Goal: Task Accomplishment & Management: Manage account settings

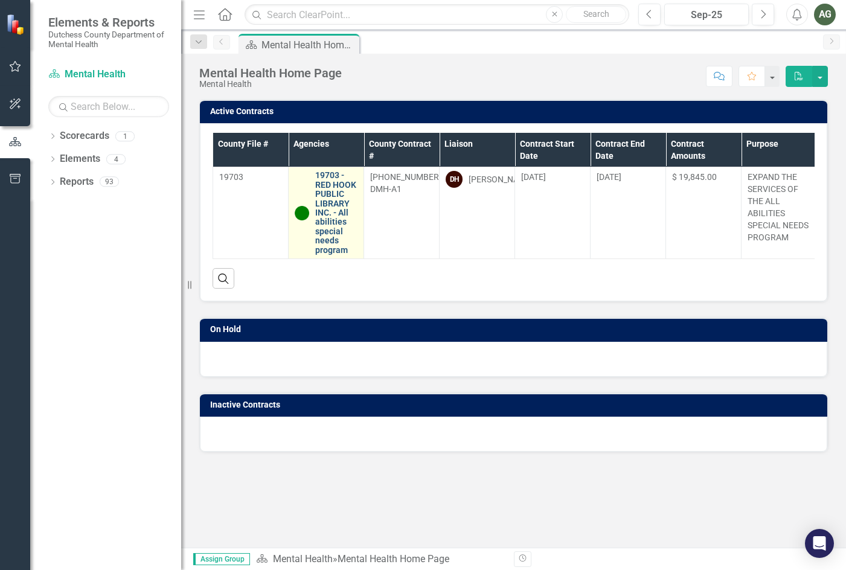
click at [320, 205] on link "19703 - RED HOOK PUBLIC LIBRARY INC. - All abilities special needs program" at bounding box center [336, 213] width 42 height 84
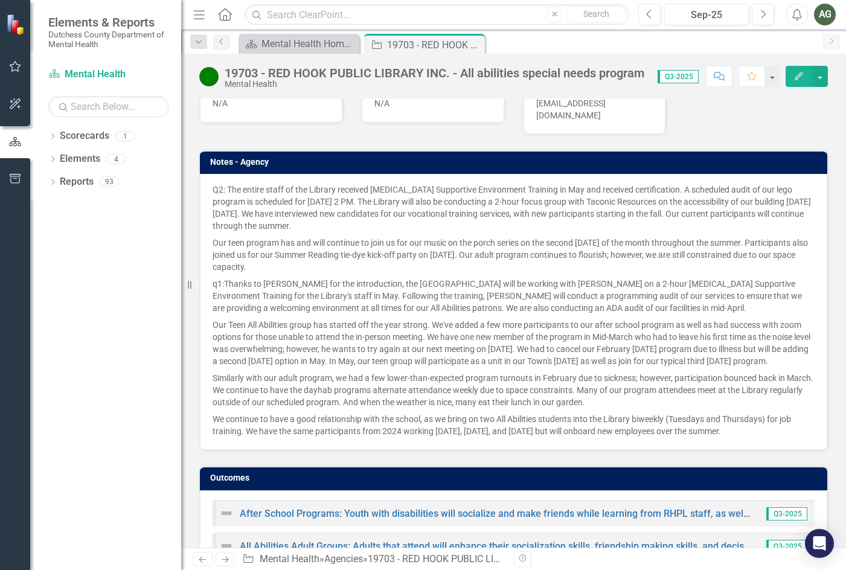
scroll to position [785, 0]
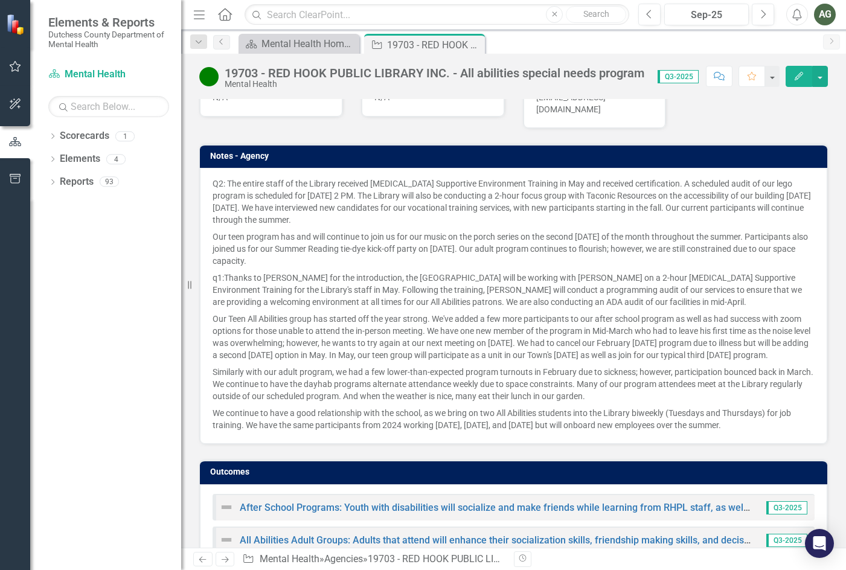
click at [550, 228] on p "Our teen program has and will continue to join us for our music on the porch se…" at bounding box center [514, 248] width 602 height 41
click at [793, 149] on td "Notes - Agency" at bounding box center [515, 158] width 611 height 18
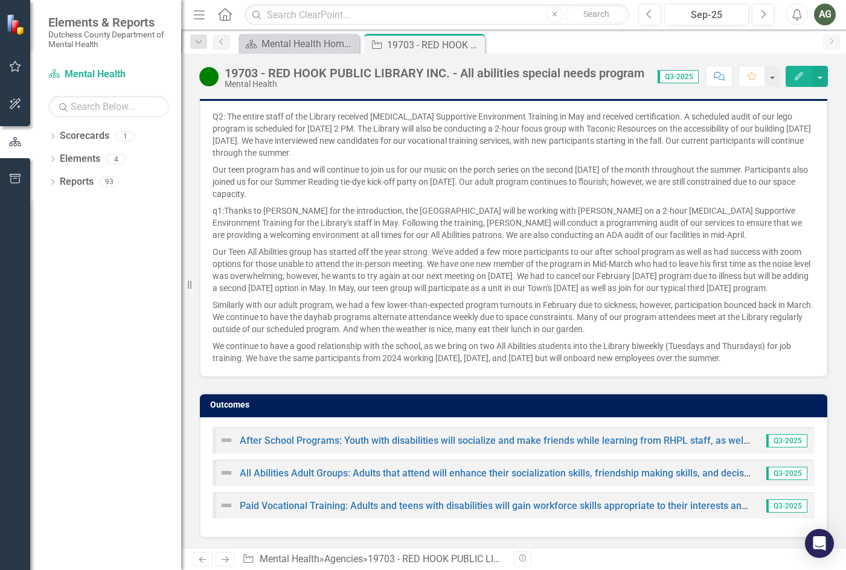
scroll to position [792, 0]
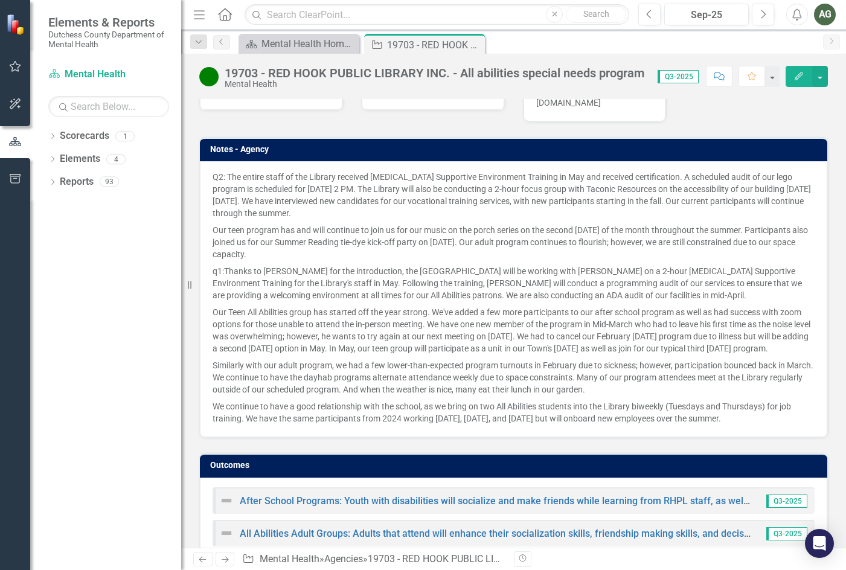
click at [794, 77] on icon "Edit" at bounding box center [799, 76] width 11 height 8
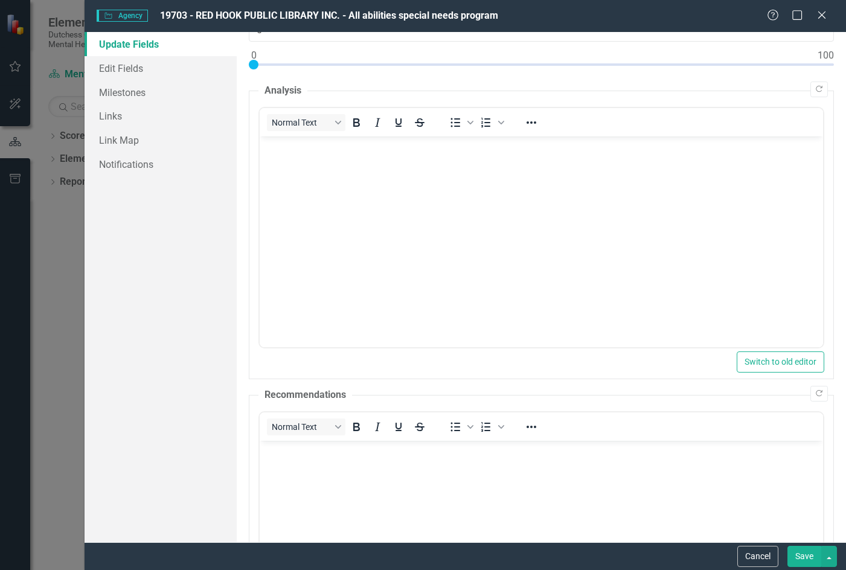
scroll to position [0, 0]
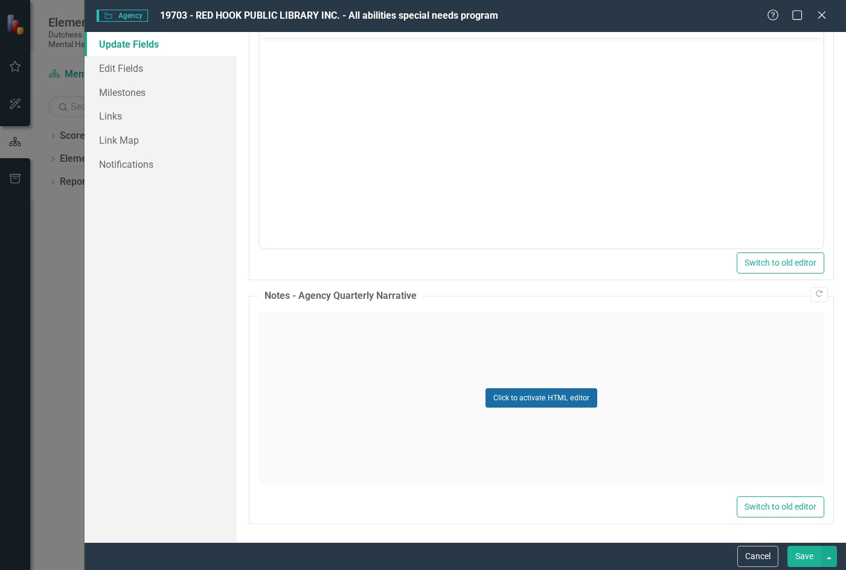
click at [552, 402] on button "Click to activate HTML editor" at bounding box center [542, 397] width 112 height 19
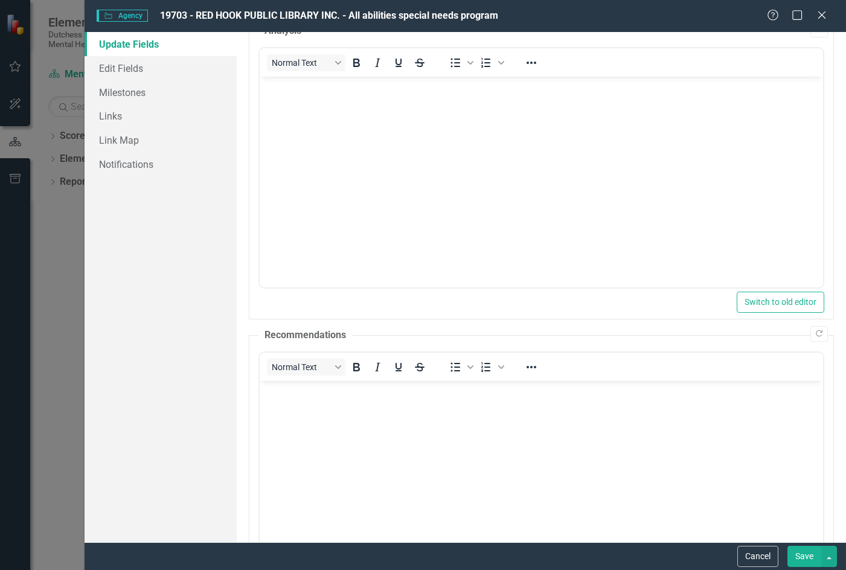
scroll to position [127, 0]
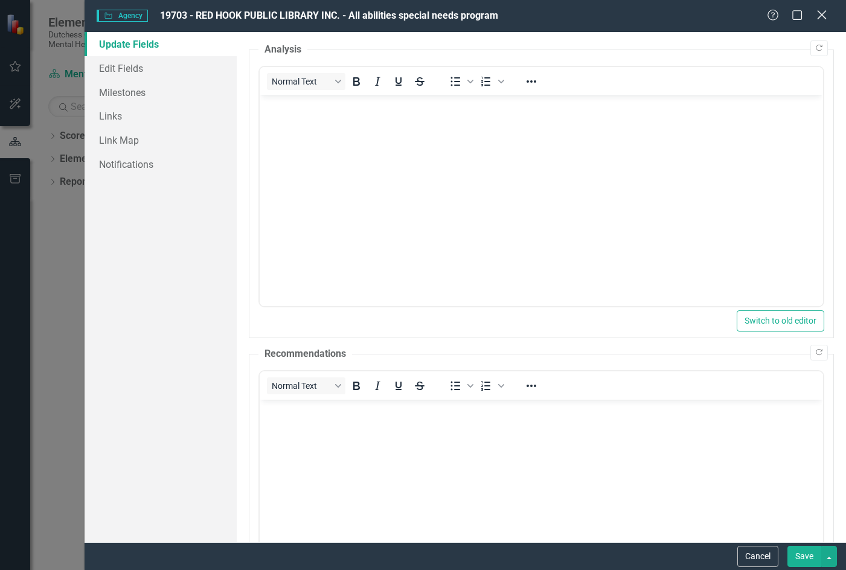
click at [823, 15] on icon at bounding box center [821, 14] width 9 height 9
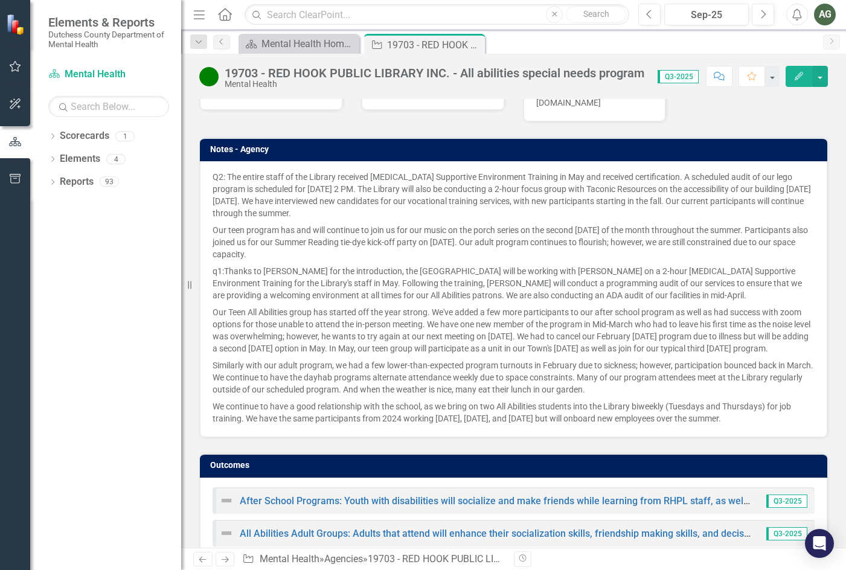
click at [450, 231] on p "Our teen program has and will continue to join us for our music on the porch se…" at bounding box center [514, 242] width 602 height 41
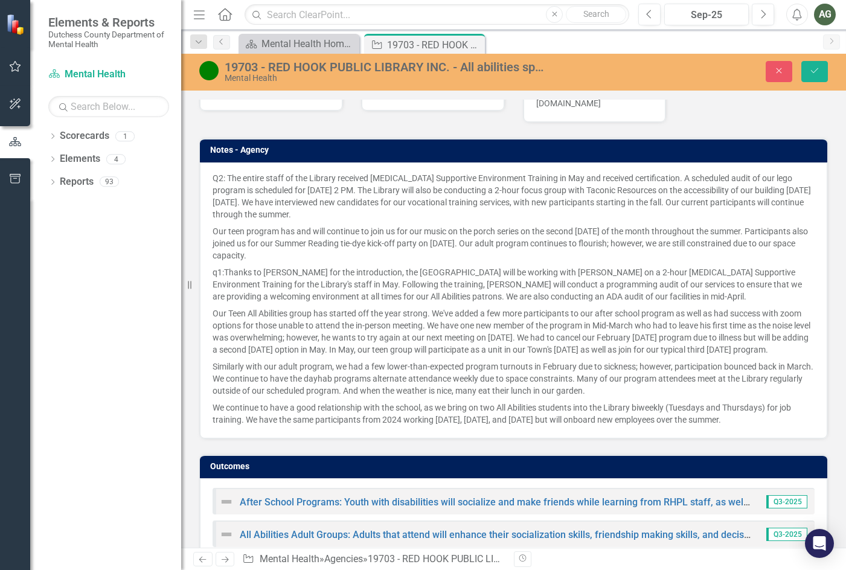
click at [269, 146] on h3 "Notes - Agency" at bounding box center [515, 150] width 611 height 9
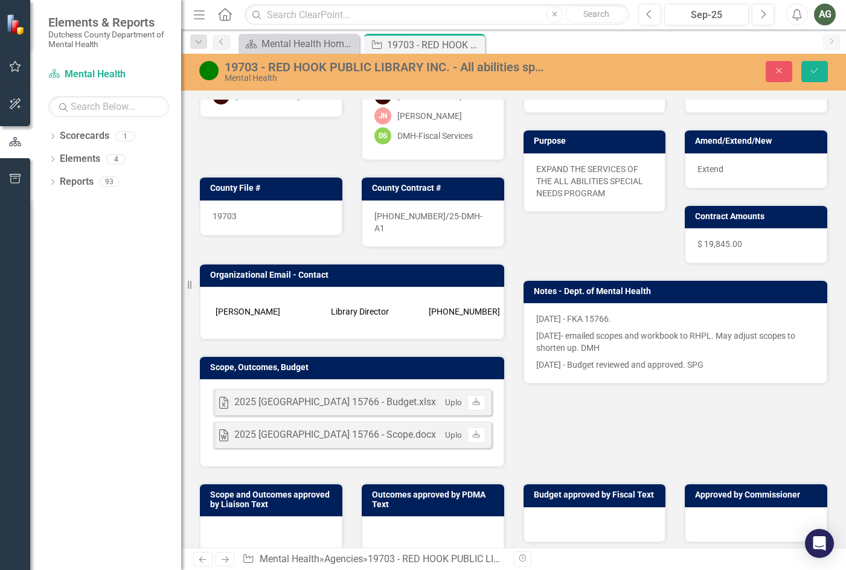
scroll to position [0, 0]
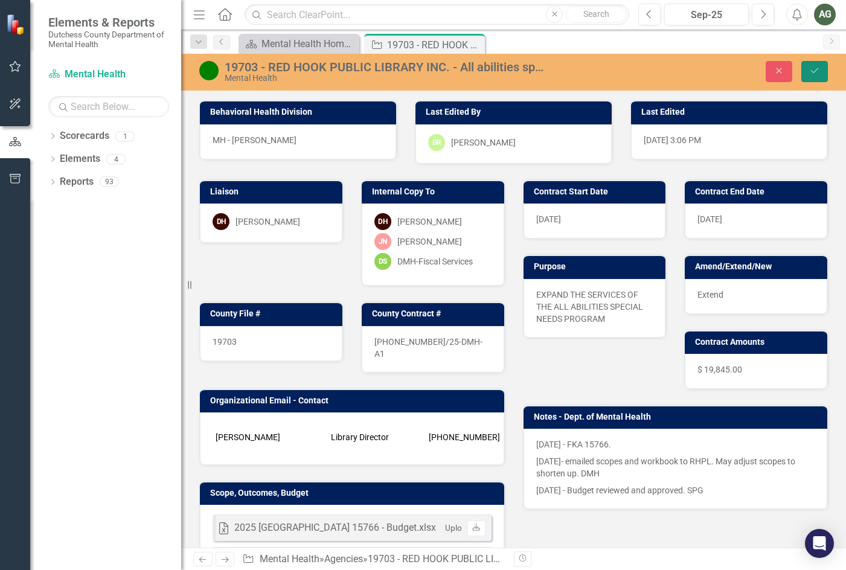
click at [818, 67] on icon "Save" at bounding box center [814, 70] width 11 height 8
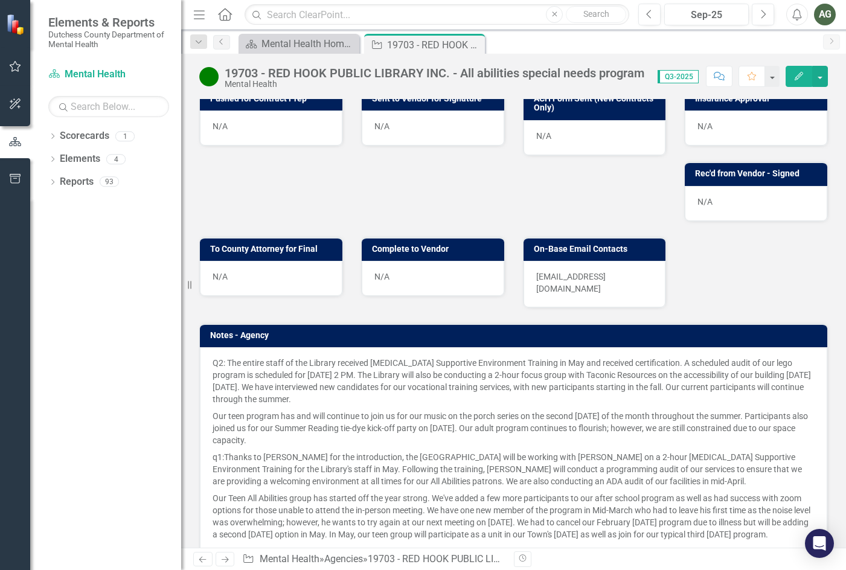
scroll to position [725, 0]
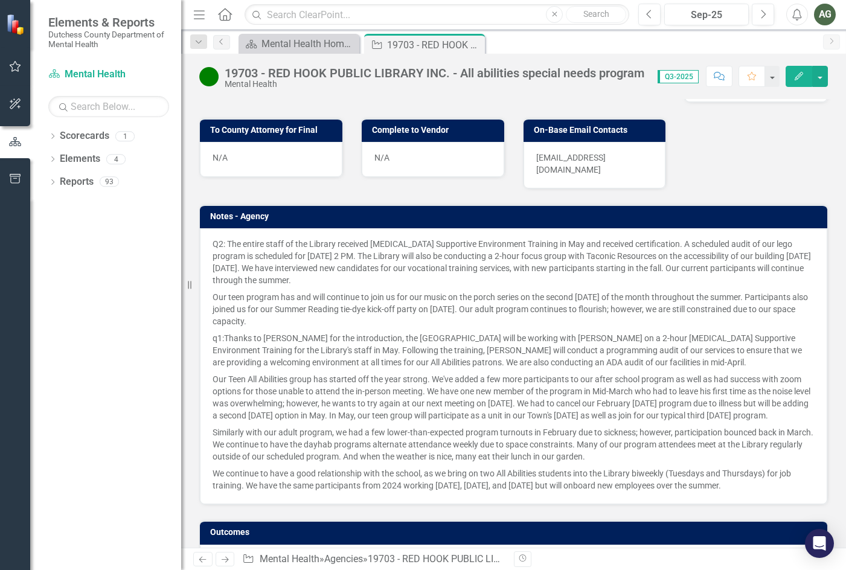
click at [690, 212] on h3 "Notes - Agency" at bounding box center [515, 216] width 611 height 9
click at [825, 72] on button "button" at bounding box center [820, 76] width 16 height 21
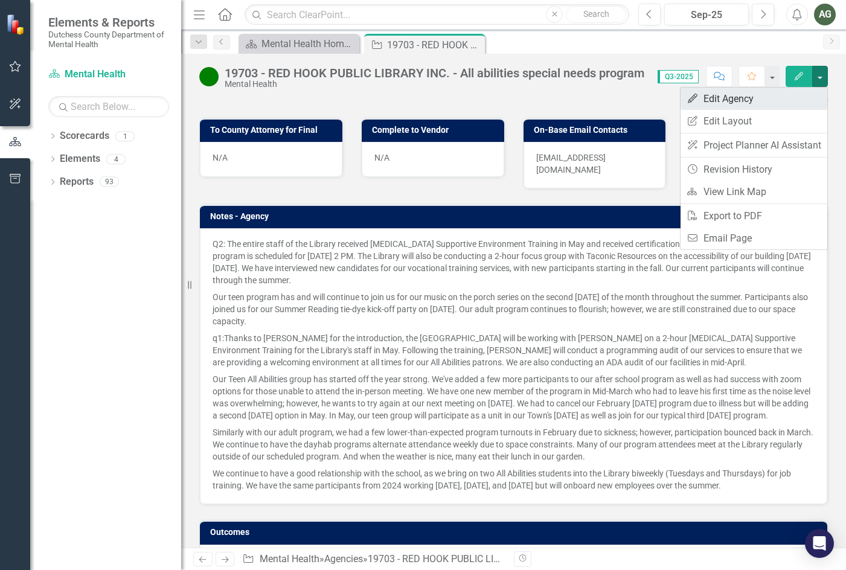
click at [738, 100] on link "Edit Edit Agency" at bounding box center [754, 99] width 147 height 22
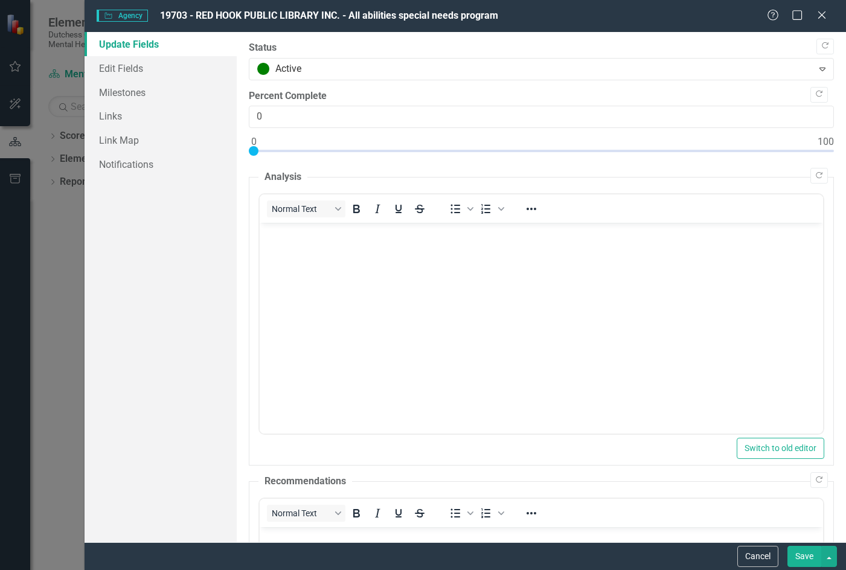
scroll to position [0, 0]
click at [136, 64] on link "Edit Fields" at bounding box center [161, 68] width 152 height 24
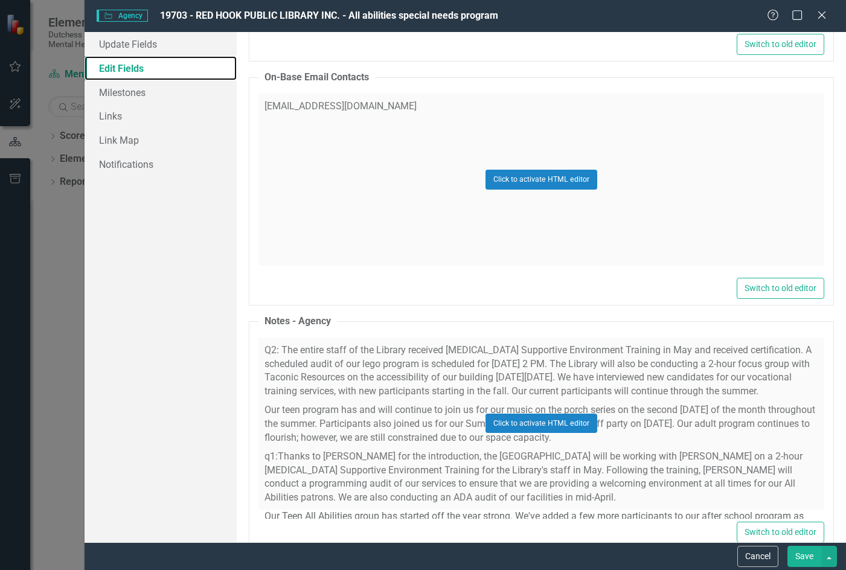
scroll to position [1329, 0]
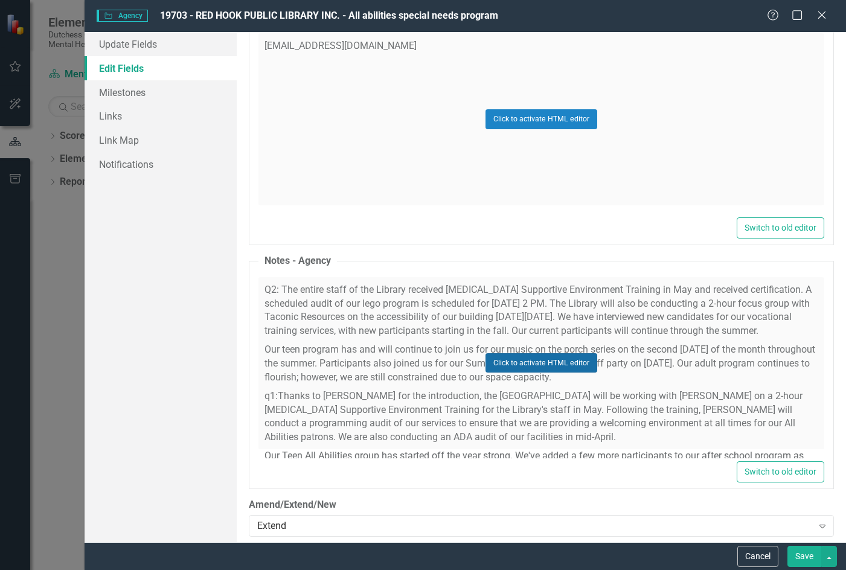
click at [542, 358] on button "Click to activate HTML editor" at bounding box center [542, 362] width 112 height 19
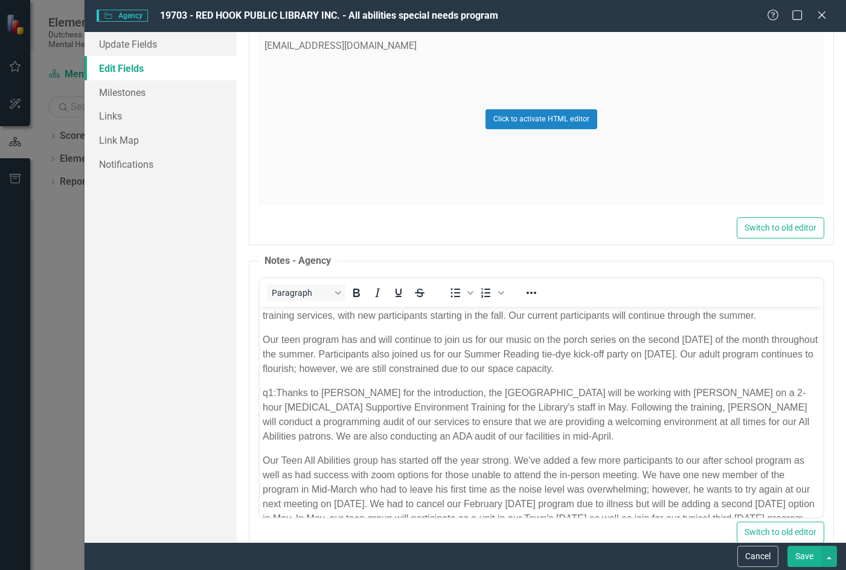
scroll to position [0, 0]
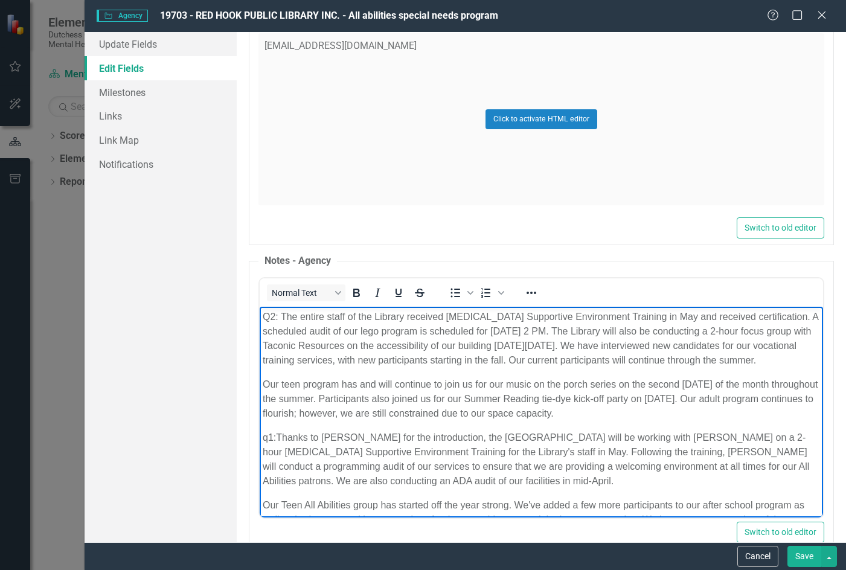
click at [263, 317] on p "Q2: The entire staff of the Library received [MEDICAL_DATA] Supportive Environm…" at bounding box center [542, 338] width 558 height 58
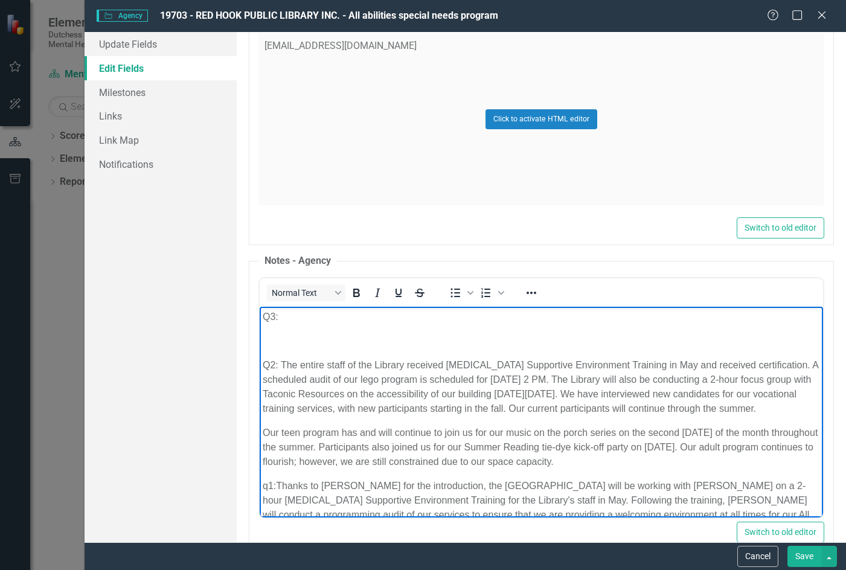
click at [673, 416] on p "Q2: The entire staff of the Library received [MEDICAL_DATA] Supportive Environm…" at bounding box center [542, 387] width 558 height 58
click at [306, 323] on p "Q3:" at bounding box center [542, 316] width 558 height 14
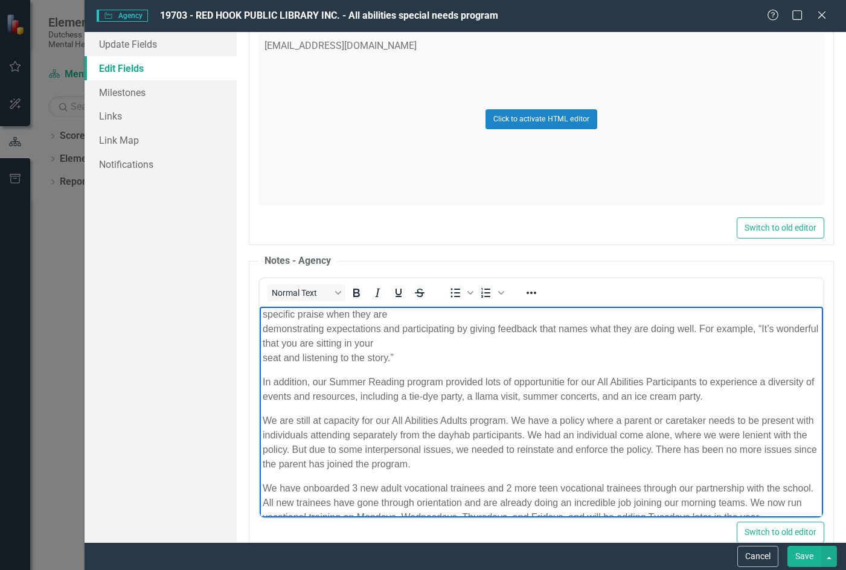
scroll to position [423, 0]
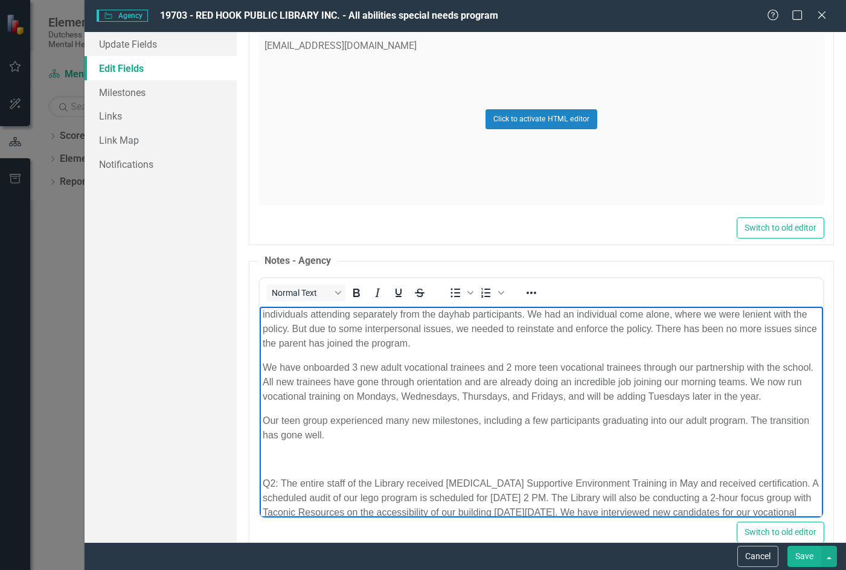
click at [803, 556] on button "Save" at bounding box center [805, 556] width 34 height 21
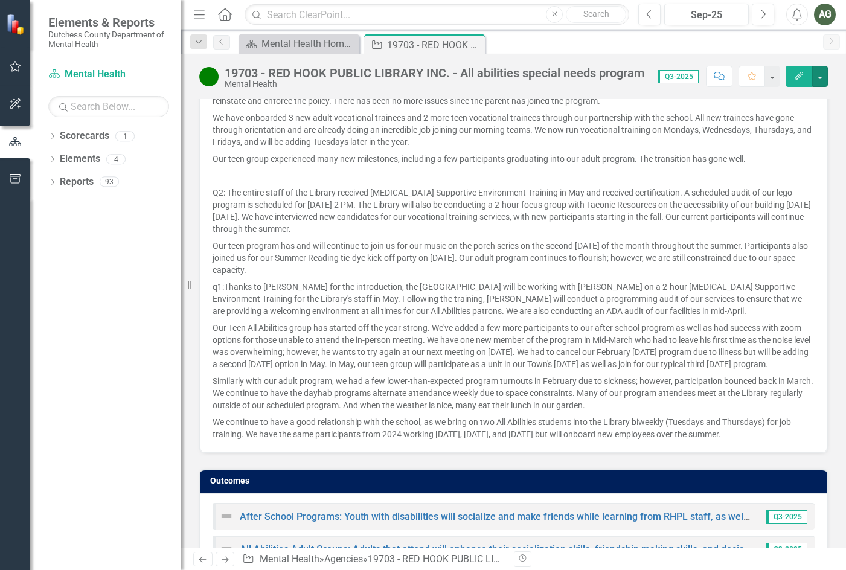
scroll to position [1236, 0]
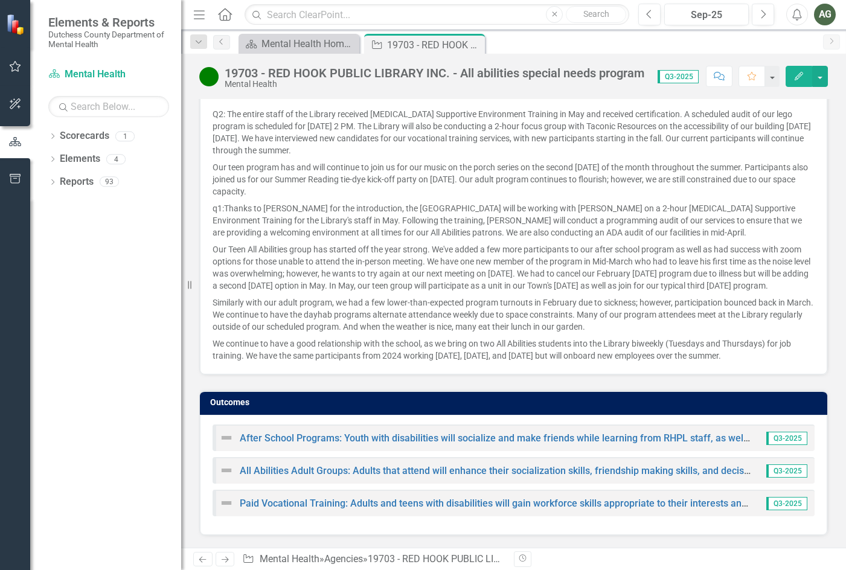
click at [791, 436] on span "Q3-2025" at bounding box center [787, 438] width 41 height 13
click at [662, 437] on link "After School Programs: Youth with disabilities will socialize and make friends …" at bounding box center [620, 438] width 761 height 11
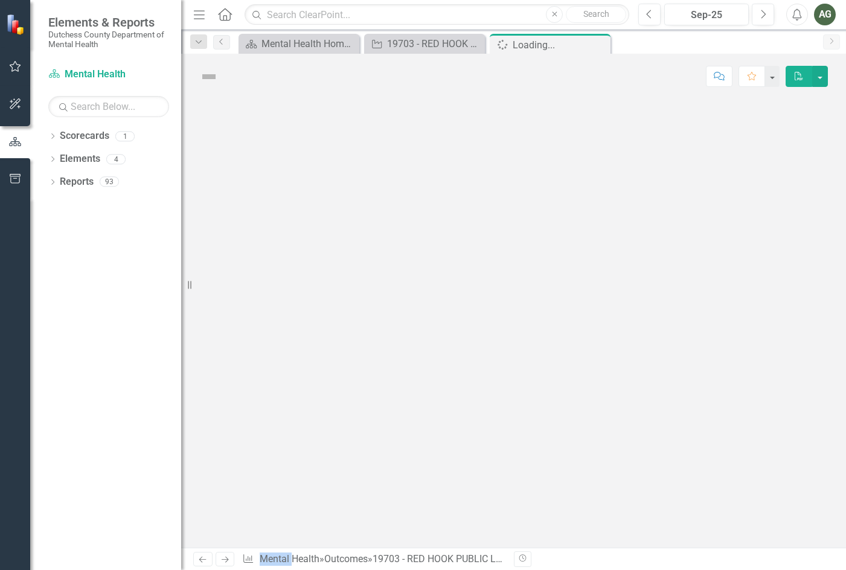
click at [662, 437] on div at bounding box center [513, 323] width 665 height 449
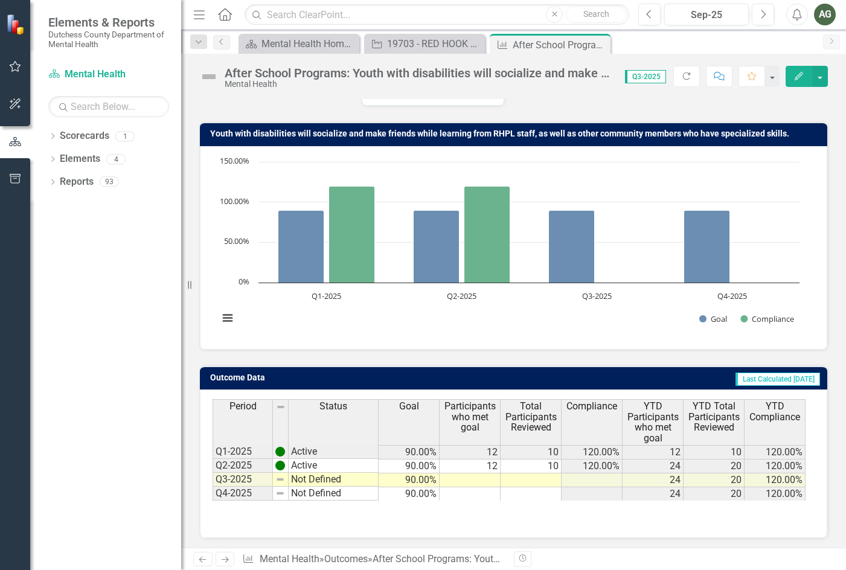
scroll to position [76, 0]
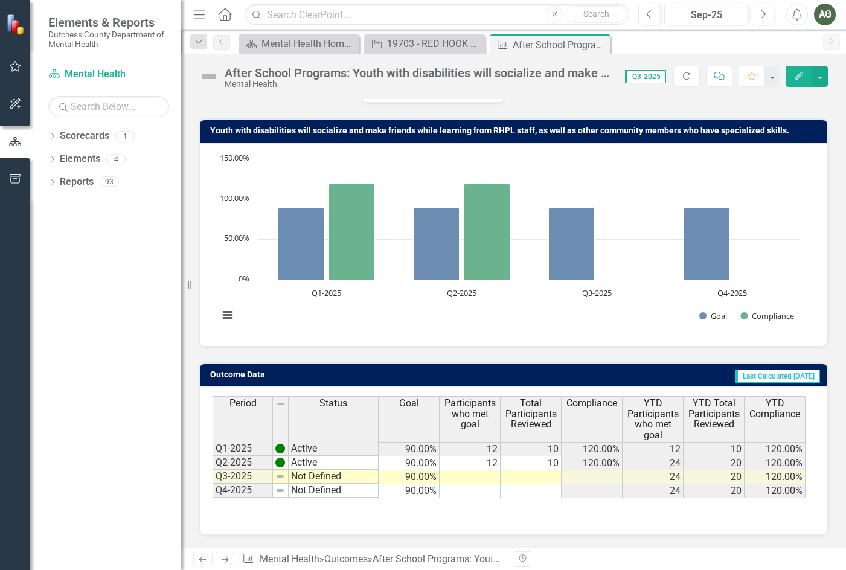
click at [320, 475] on td "Not Defined" at bounding box center [334, 477] width 90 height 14
click at [491, 478] on td at bounding box center [470, 478] width 61 height 14
click at [489, 475] on td at bounding box center [470, 478] width 61 height 14
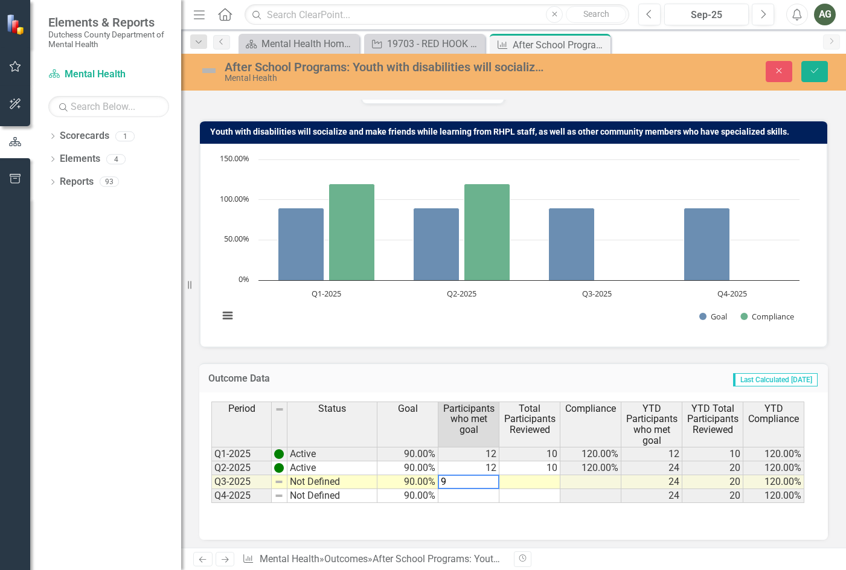
type textarea "9"
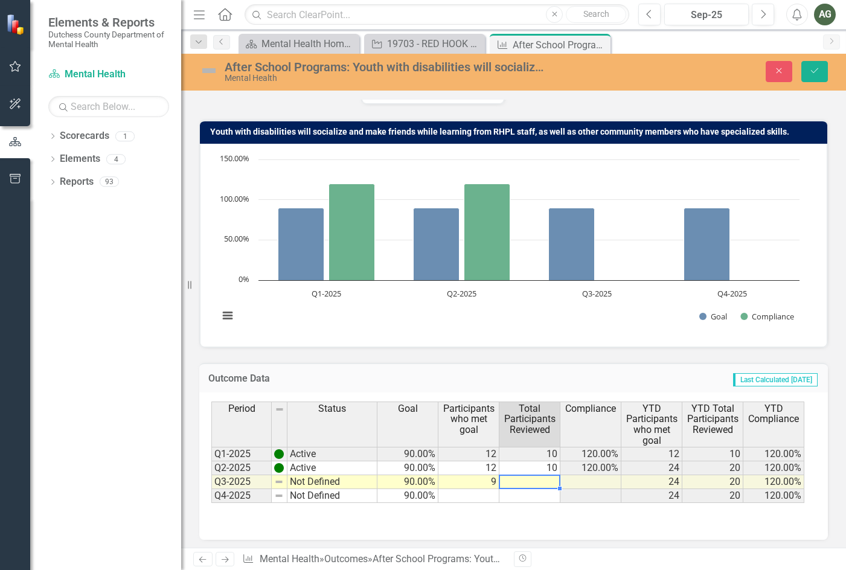
click at [527, 479] on td at bounding box center [530, 482] width 61 height 14
type textarea "10"
click at [600, 481] on td at bounding box center [591, 482] width 61 height 14
click at [298, 478] on td "Not Defined" at bounding box center [333, 482] width 90 height 14
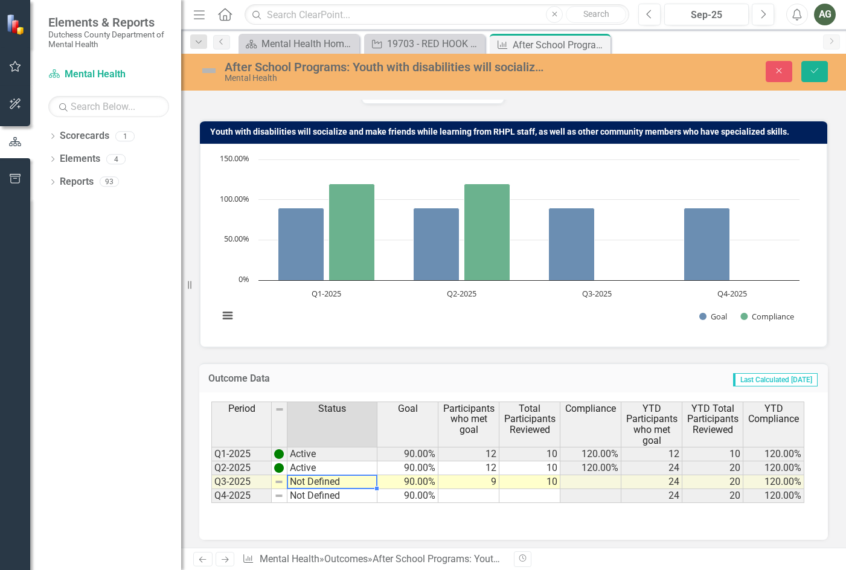
click at [298, 478] on td "Not Defined" at bounding box center [333, 482] width 90 height 14
click at [301, 483] on td "Not Defined" at bounding box center [333, 482] width 90 height 14
type textarea "Not Defined"
click at [390, 515] on div "Period Status Goal Participants who met goal Total Participants Reviewed Compli…" at bounding box center [513, 462] width 605 height 121
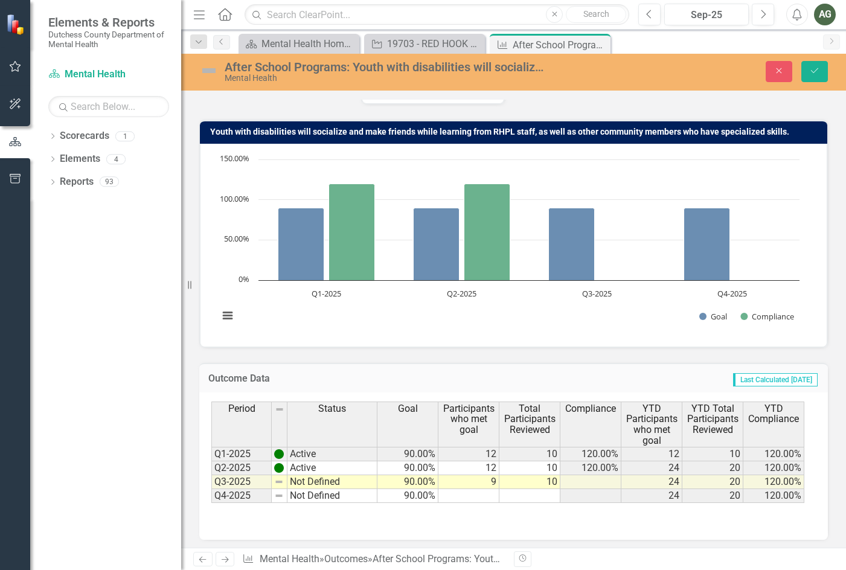
scroll to position [79, 0]
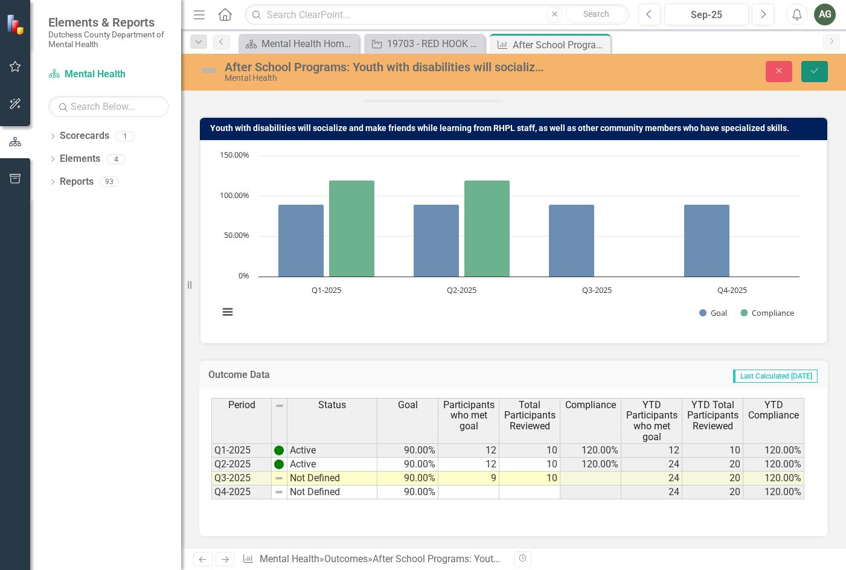
click at [818, 70] on icon "Save" at bounding box center [814, 70] width 11 height 8
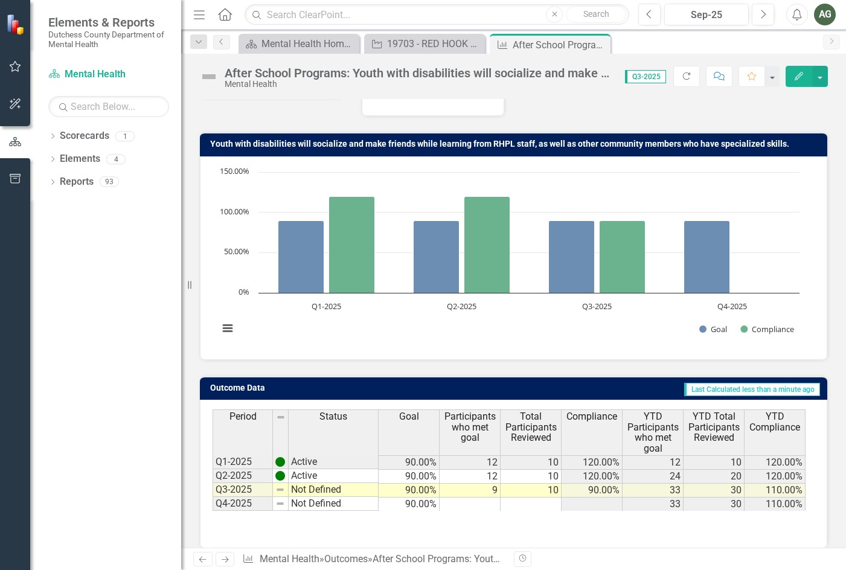
scroll to position [76, 0]
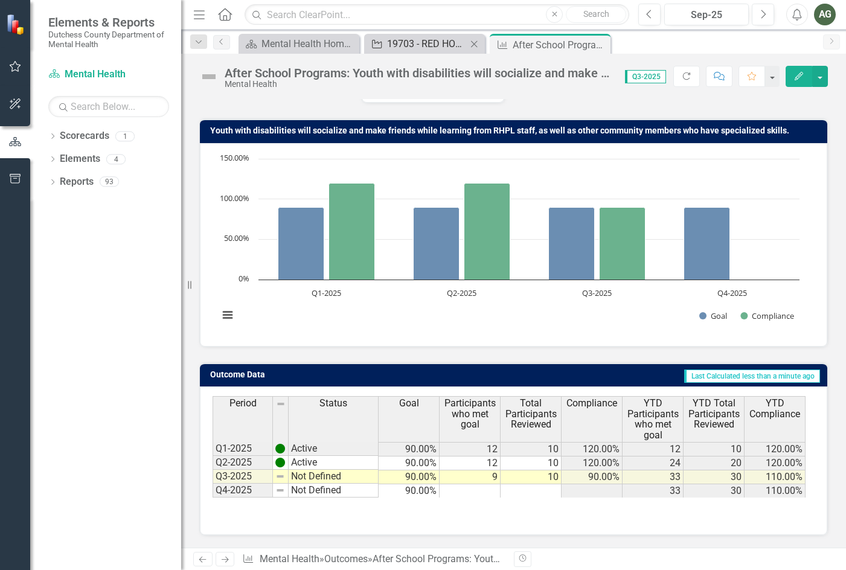
click at [422, 48] on div "19703 - RED HOOK PUBLIC LIBRARY INC. - All abilities special needs program" at bounding box center [427, 43] width 80 height 15
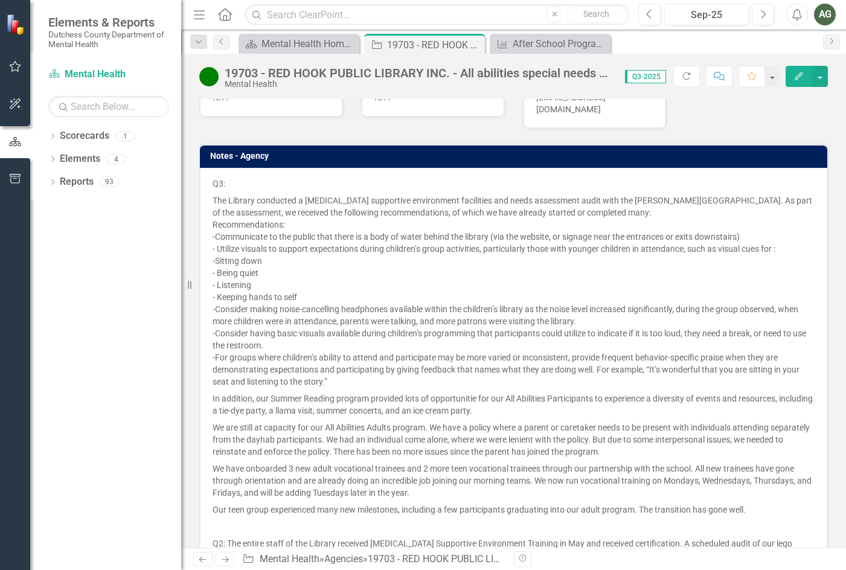
scroll to position [1236, 0]
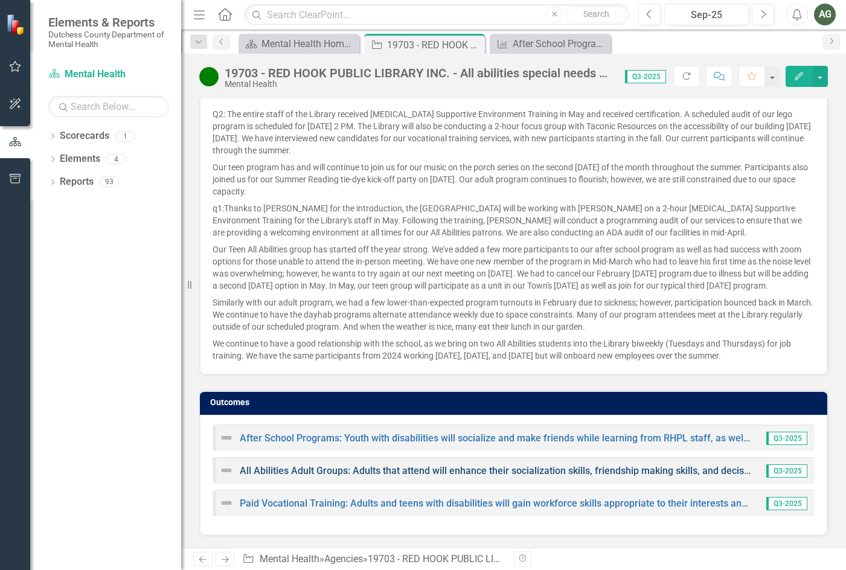
click at [732, 469] on link "All Abilities Adult Groups: Adults that attend will enhance their socialization…" at bounding box center [599, 470] width 719 height 11
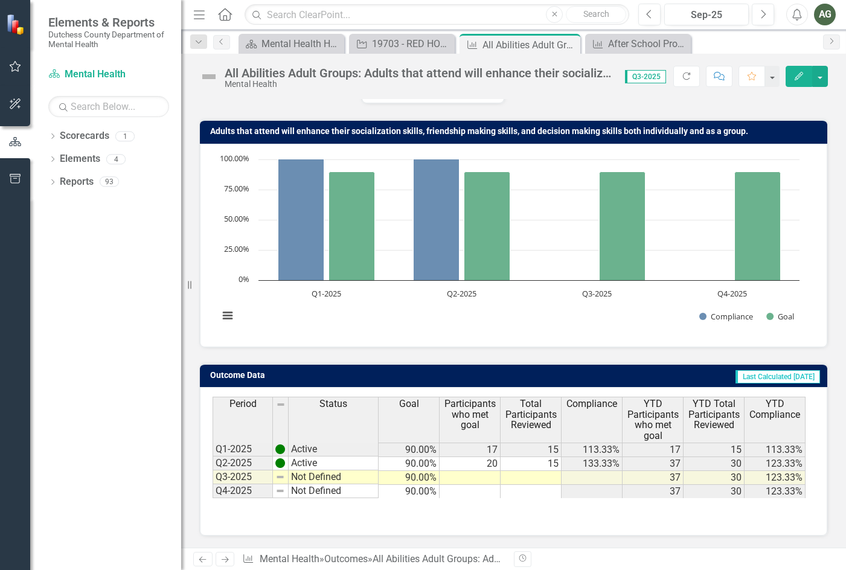
scroll to position [76, 0]
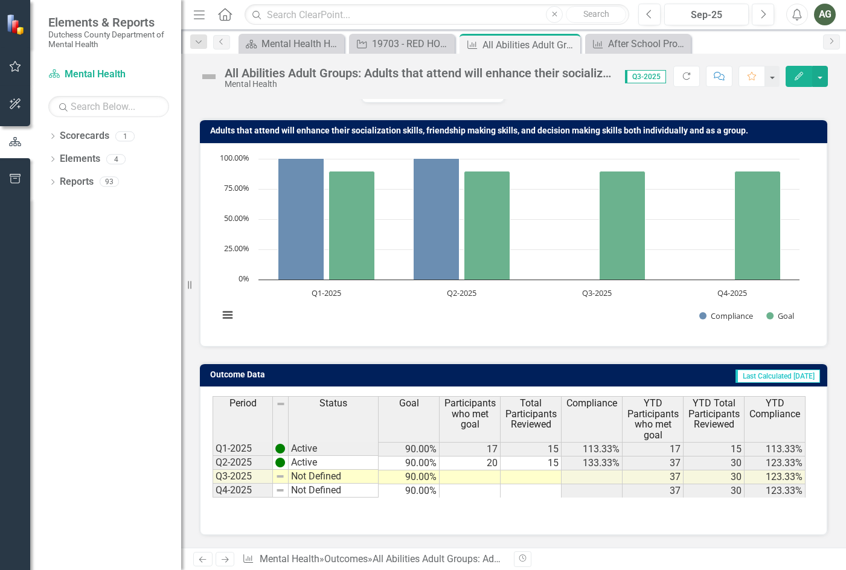
click at [481, 476] on td at bounding box center [470, 478] width 61 height 14
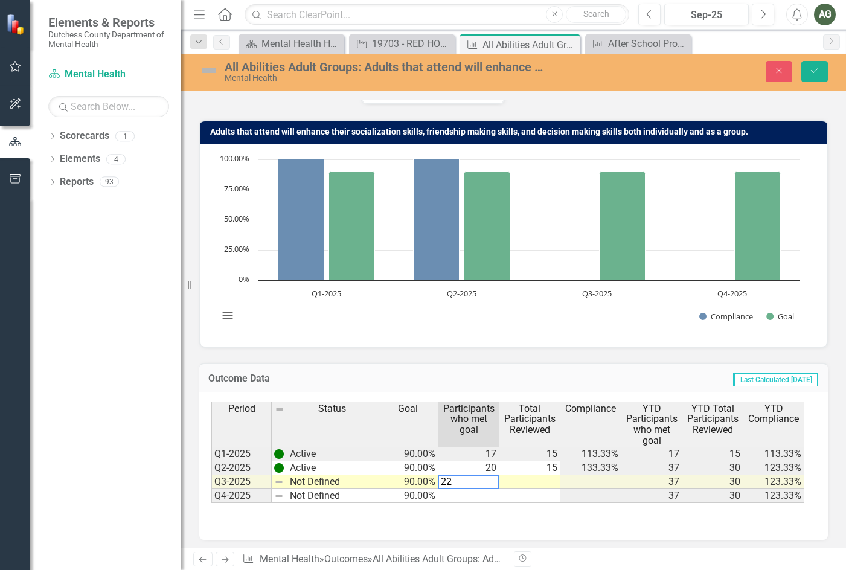
type textarea "22"
click at [540, 486] on td at bounding box center [530, 482] width 61 height 14
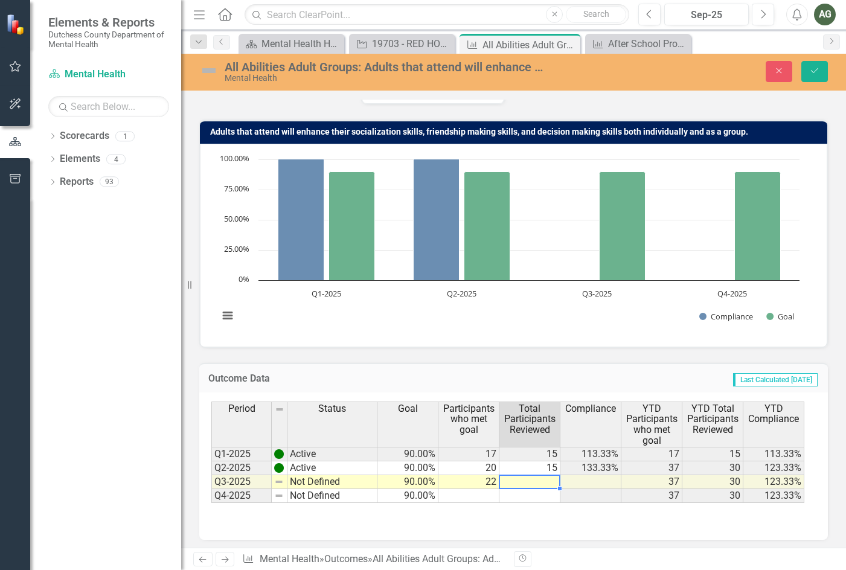
type textarea "15"
click at [820, 69] on icon "Save" at bounding box center [814, 70] width 11 height 8
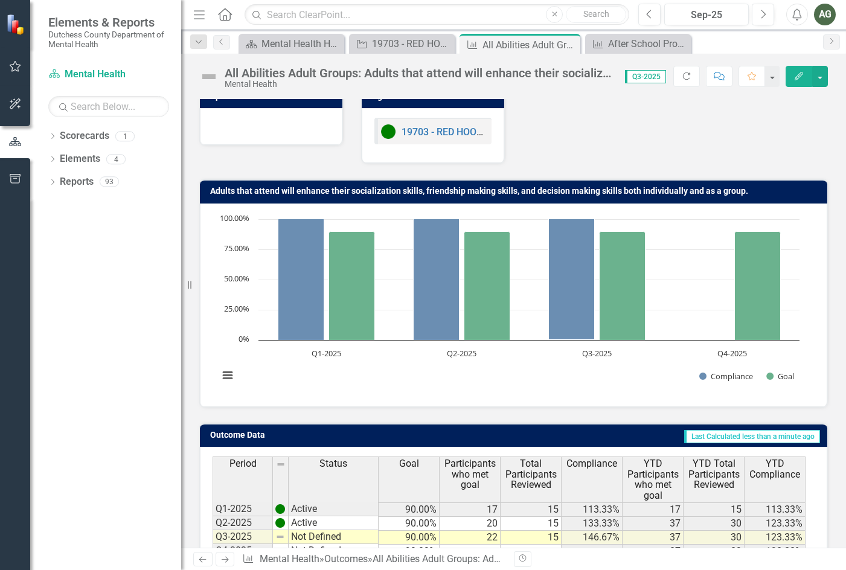
scroll to position [0, 0]
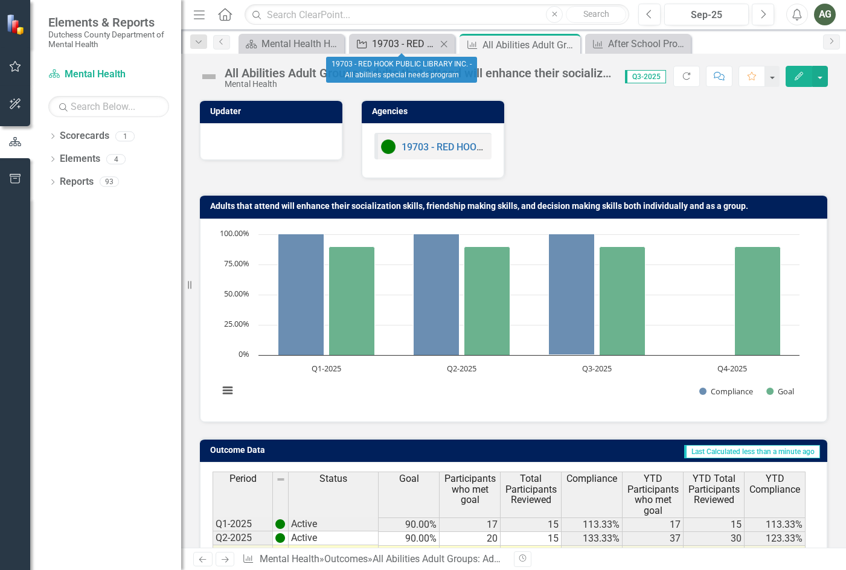
click at [397, 43] on div "19703 - RED HOOK PUBLIC LIBRARY INC. - All abilities special needs program" at bounding box center [404, 43] width 65 height 15
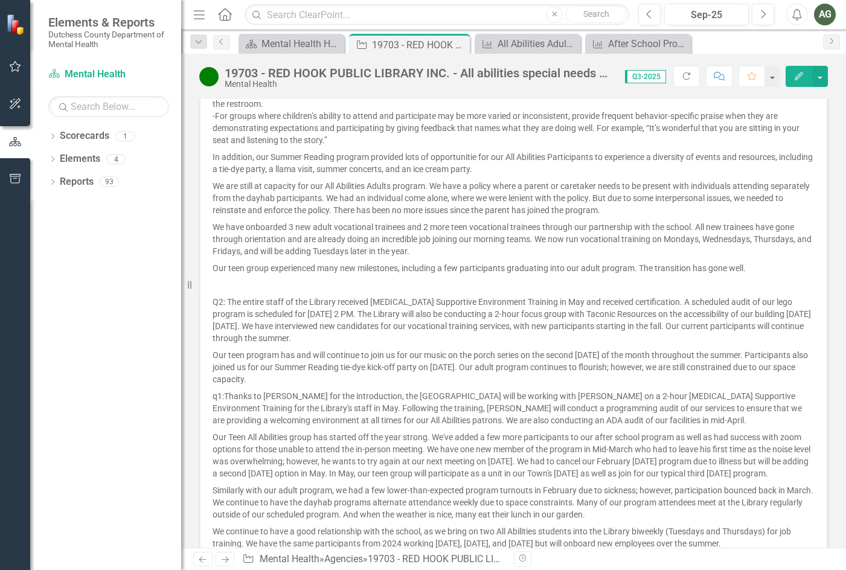
scroll to position [1236, 0]
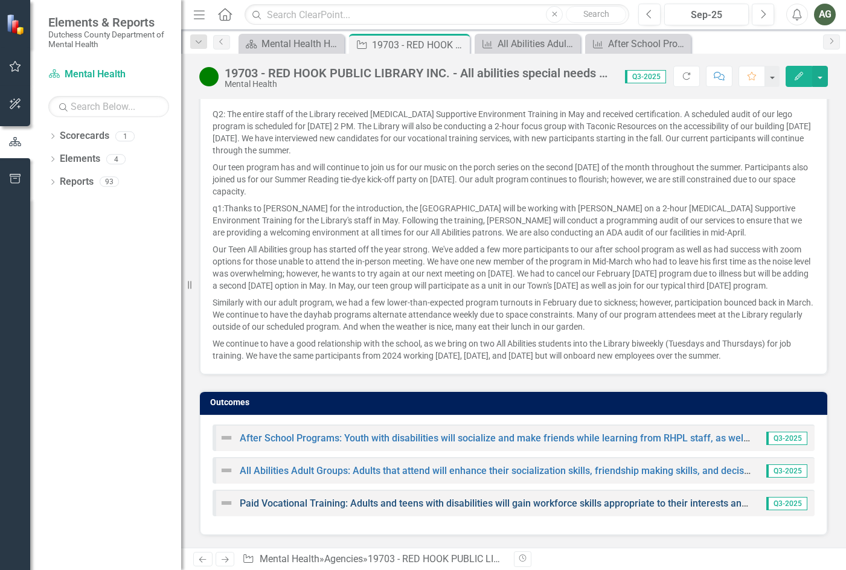
click at [402, 507] on link "Paid Vocational Training: Adults and teens with disabilities will gain workforc…" at bounding box center [562, 503] width 645 height 11
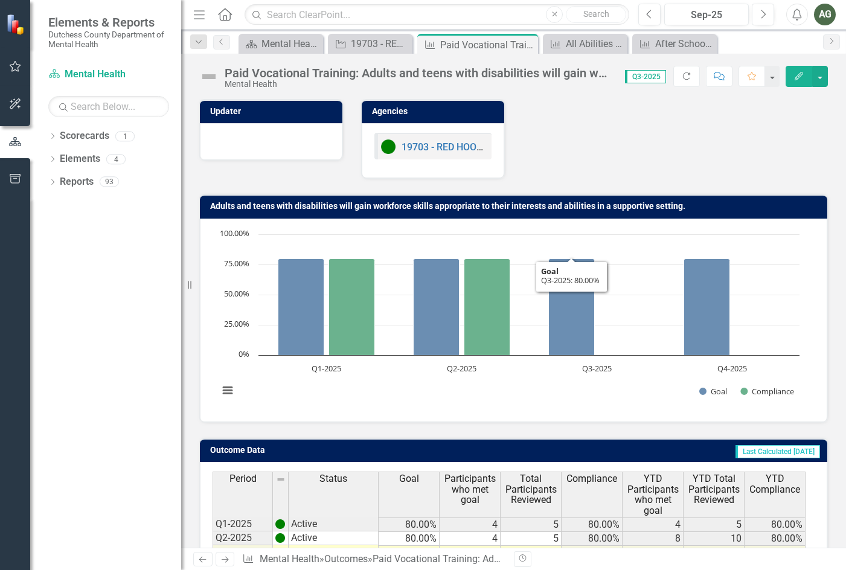
scroll to position [76, 0]
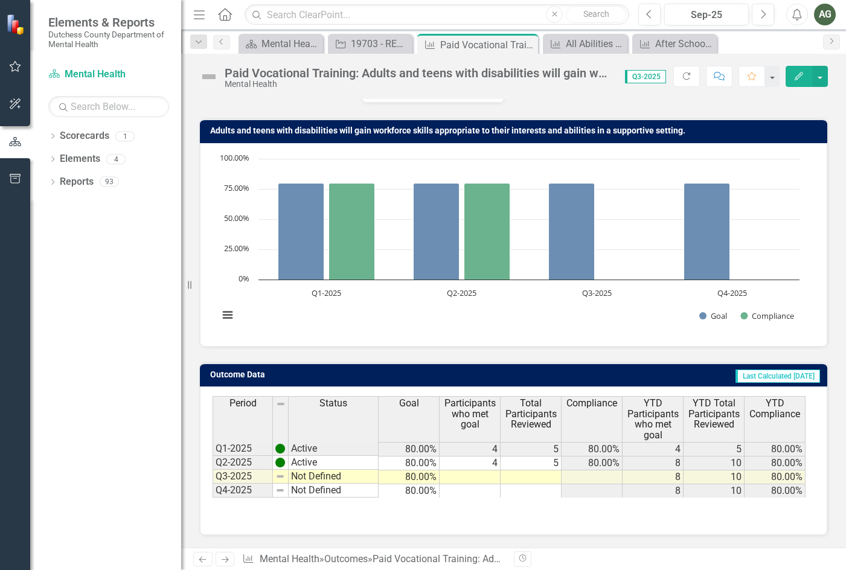
click at [486, 478] on td at bounding box center [470, 478] width 61 height 14
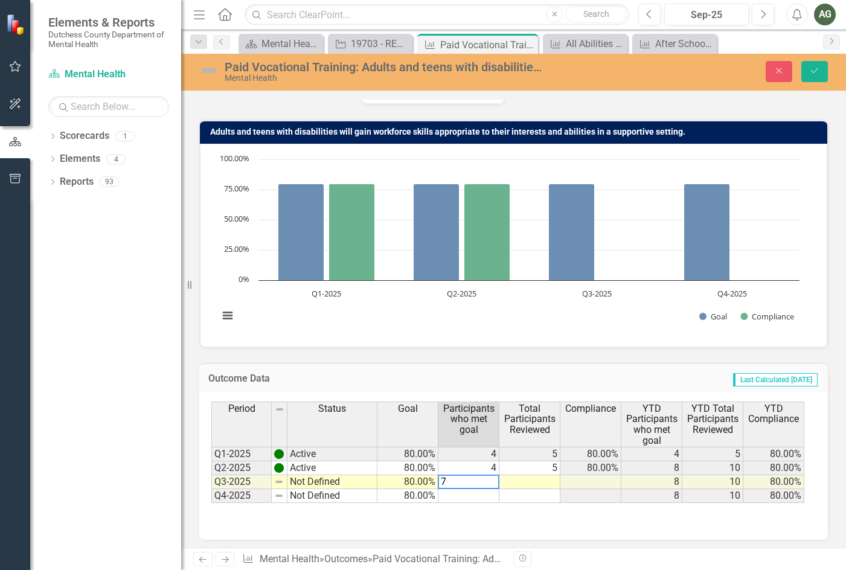
type textarea "7"
click at [527, 479] on td at bounding box center [530, 482] width 61 height 14
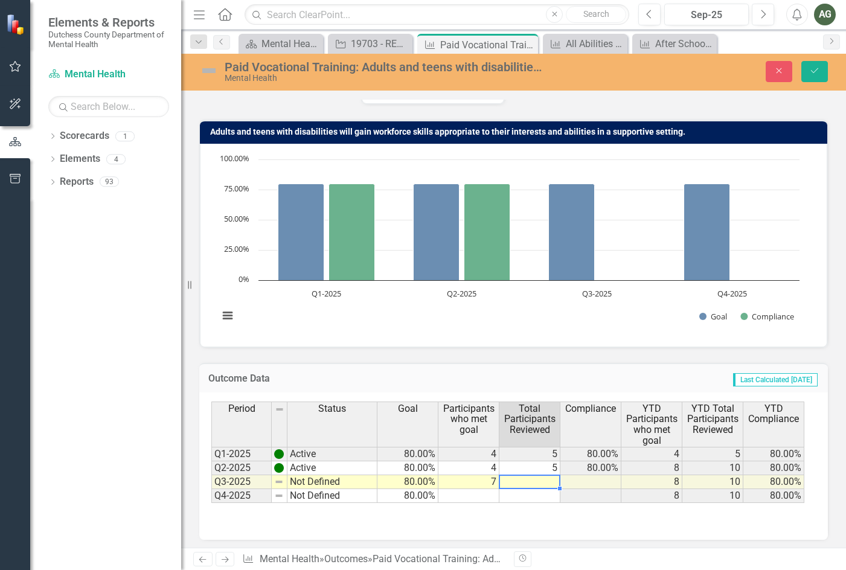
type textarea "5"
click at [618, 481] on td at bounding box center [591, 482] width 61 height 14
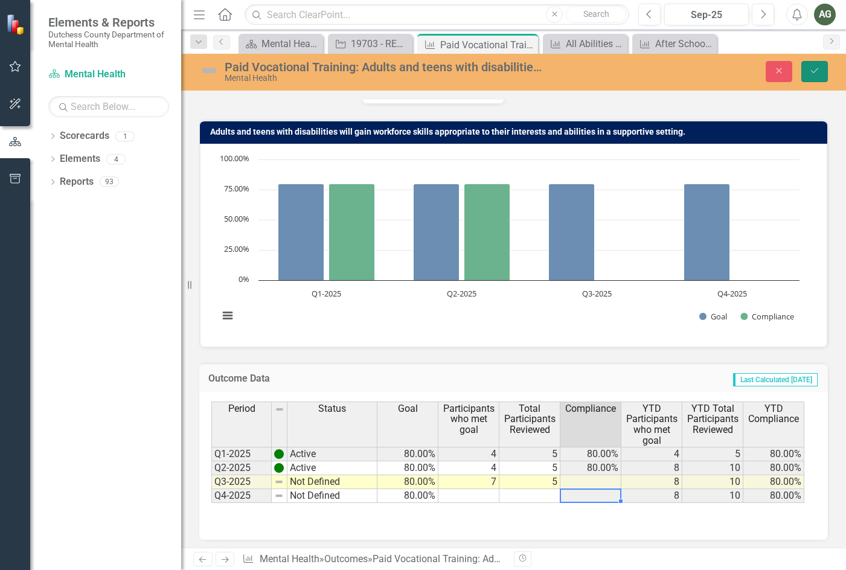
click at [825, 68] on button "Save" at bounding box center [815, 71] width 27 height 21
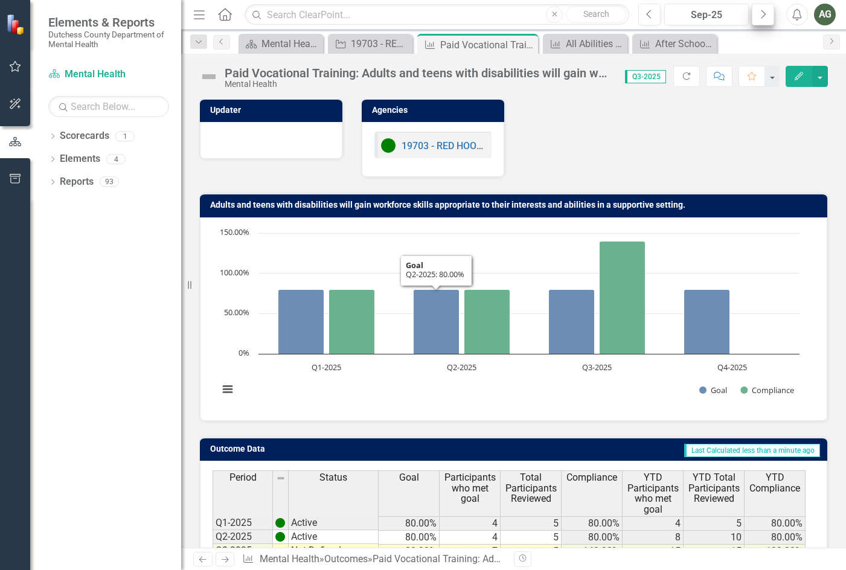
scroll to position [0, 0]
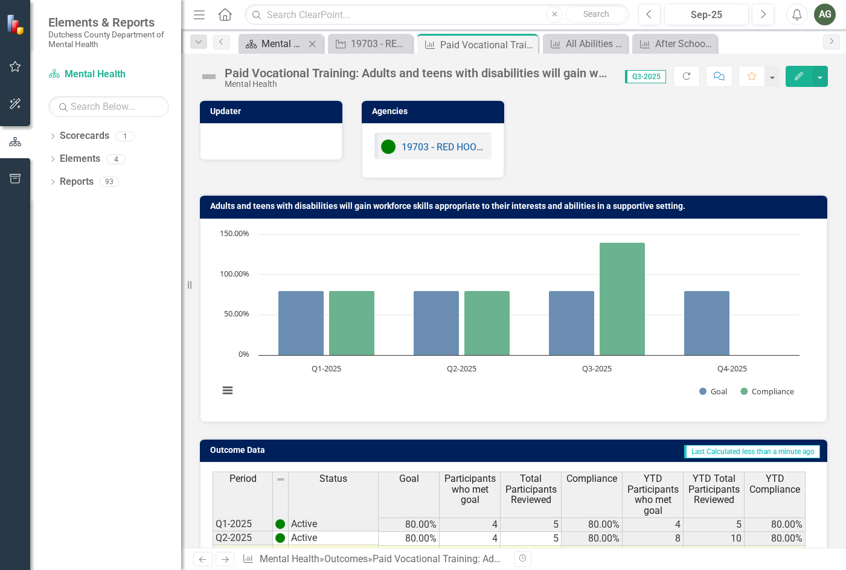
click at [277, 49] on div "Mental Health Home Page" at bounding box center [283, 43] width 43 height 15
